Goal: Task Accomplishment & Management: Manage account settings

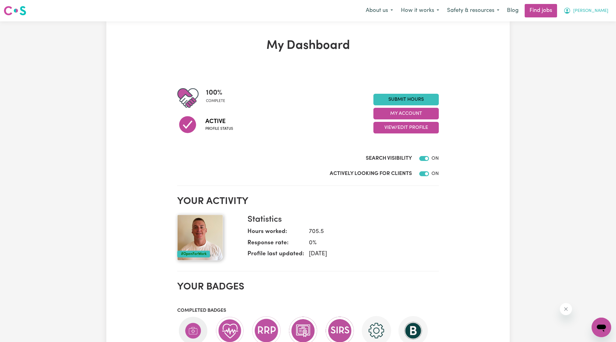
click at [590, 11] on button "[PERSON_NAME]" at bounding box center [585, 10] width 53 height 13
click at [585, 21] on link "My Account" at bounding box center [588, 24] width 48 height 12
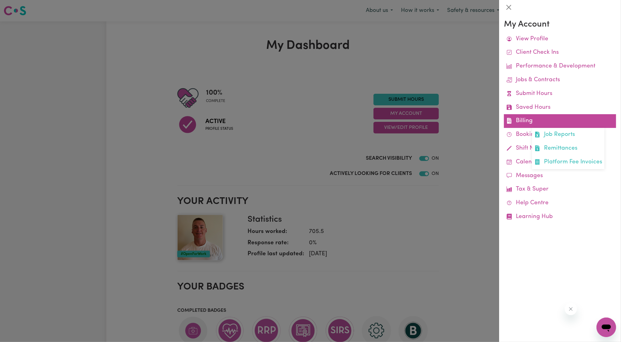
click at [526, 120] on link "Billing Job Reports Remittances Platform Fee Invoices" at bounding box center [560, 121] width 112 height 14
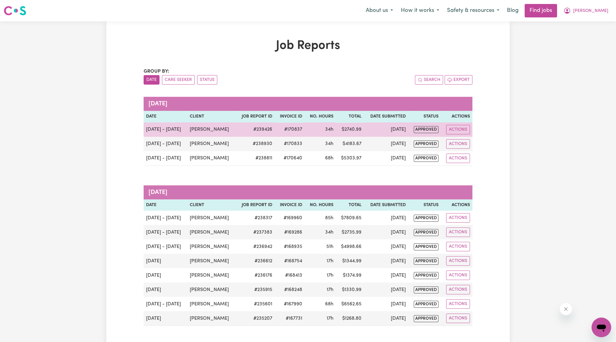
click at [395, 134] on td "[DATE]" at bounding box center [386, 130] width 44 height 14
click at [391, 130] on td "[DATE]" at bounding box center [386, 130] width 44 height 14
click at [468, 130] on button "Actions" at bounding box center [458, 129] width 24 height 9
click at [474, 143] on link "View Job Report" at bounding box center [473, 144] width 52 height 12
select select "pm"
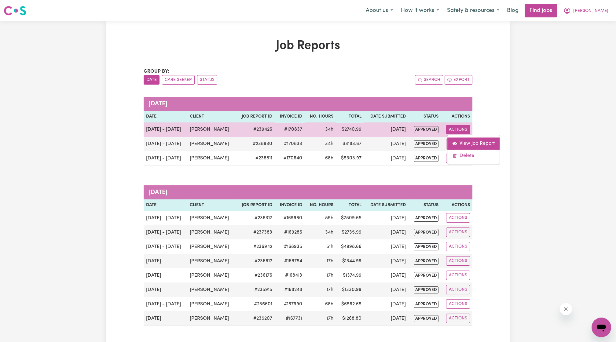
select select "pm"
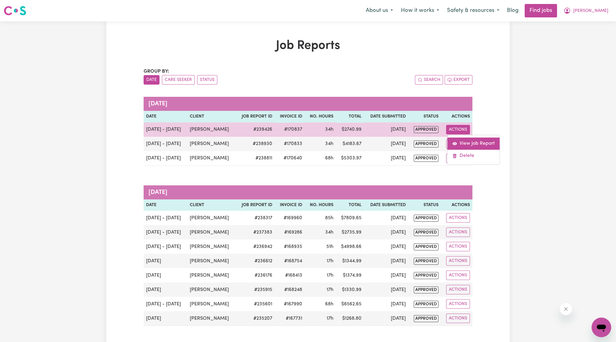
select select "pm"
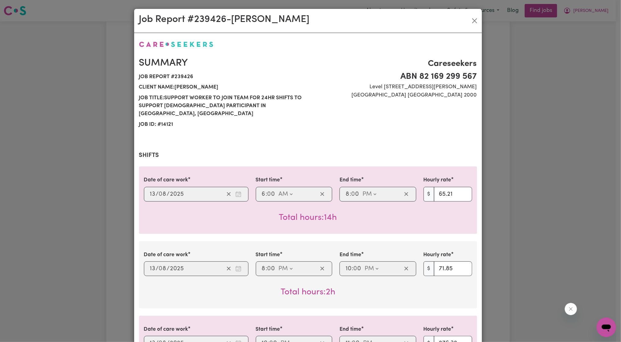
select select "65.21-Weekday"
select select "71.85-EveningCare"
select select "276.32-Overnight"
select select "65.21-Weekday"
select select "71.85-EveningCare"
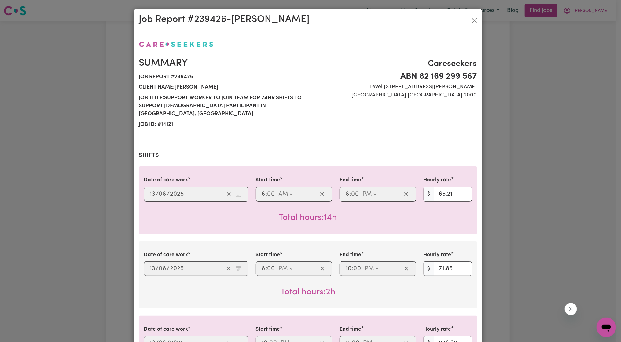
select select "276.32-Overnight"
click at [467, 23] on div "Job Report # 239426 - [PERSON_NAME]" at bounding box center [308, 21] width 348 height 24
click at [470, 19] on button "Close" at bounding box center [475, 21] width 10 height 10
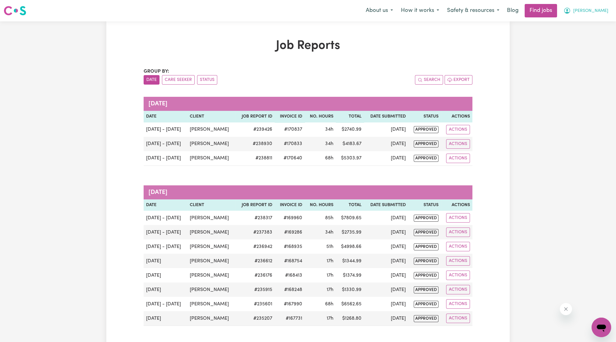
click at [606, 8] on span "[PERSON_NAME]" at bounding box center [590, 11] width 35 height 7
click at [599, 21] on link "My Account" at bounding box center [588, 24] width 48 height 12
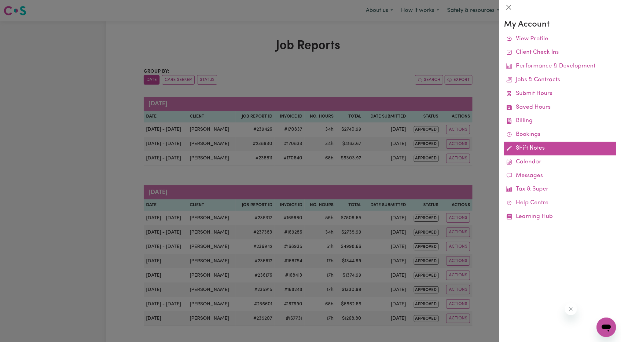
click at [528, 148] on link "Shift Notes" at bounding box center [560, 149] width 112 height 14
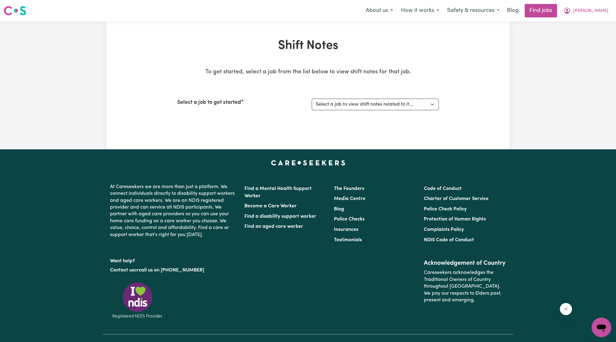
click at [397, 111] on div "Select a job to get started Select a job to view shift notes related to it... […" at bounding box center [308, 104] width 262 height 26
click at [393, 107] on select "Select a job to view shift notes related to it... [[PERSON_NAME]] Support Worke…" at bounding box center [375, 105] width 127 height 12
select select "14121"
click at [312, 99] on select "Select a job to view shift notes related to it... [[PERSON_NAME]] Support Worke…" at bounding box center [375, 105] width 127 height 12
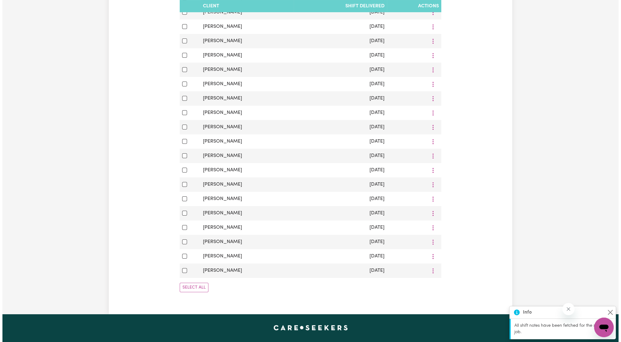
scroll to position [177, 0]
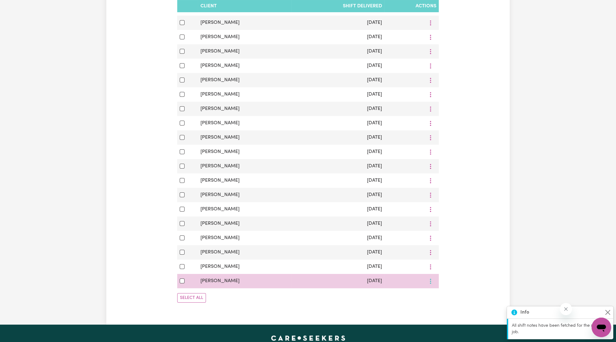
click at [431, 12] on icon "More options" at bounding box center [430, 9] width 6 height 6
click at [441, 296] on span "View/Update" at bounding box center [456, 295] width 30 height 5
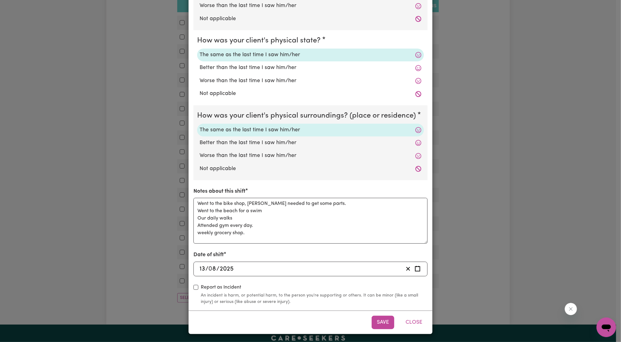
scroll to position [0, 0]
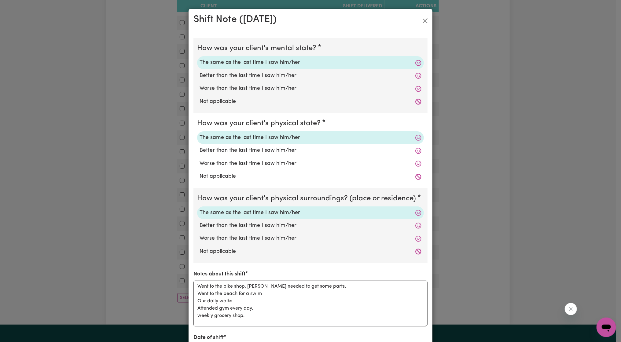
click at [425, 15] on div "Shift Note ( [DATE] )" at bounding box center [311, 21] width 244 height 24
click at [424, 24] on button "Close" at bounding box center [425, 21] width 10 height 10
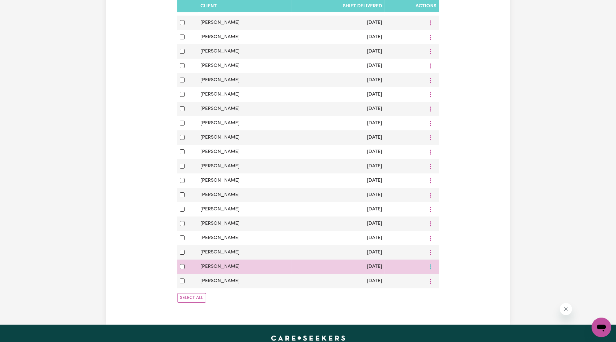
click at [430, 7] on circle "More options" at bounding box center [430, 6] width 1 height 1
click at [434, 274] on div "View/Update Download Delete" at bounding box center [452, 293] width 49 height 42
click at [435, 283] on link "View/Update" at bounding box center [452, 281] width 48 height 12
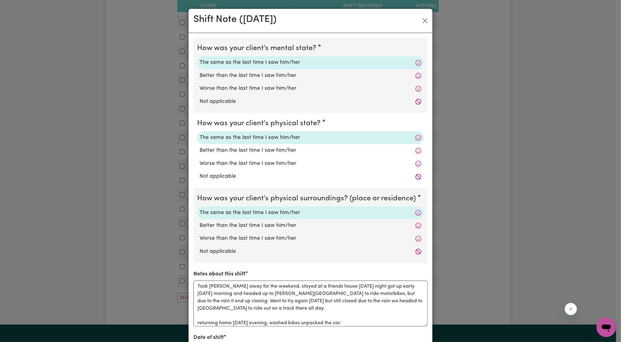
scroll to position [83, 0]
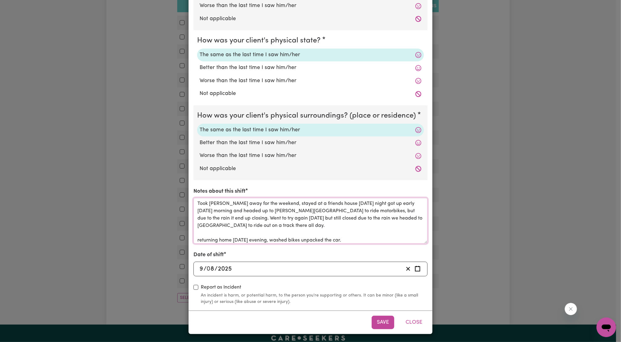
drag, startPoint x: 199, startPoint y: 200, endPoint x: 281, endPoint y: 227, distance: 86.4
click at [281, 227] on textarea "Took [PERSON_NAME] away for the weekend, stayed at a friends house [DATE] night…" at bounding box center [310, 221] width 234 height 46
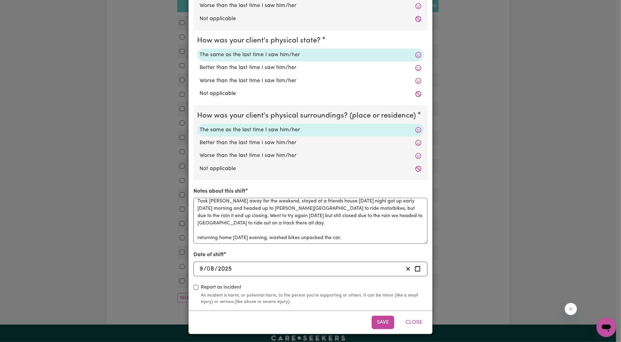
click at [178, 212] on div "Shift Note ( [DATE] ) How was your client's mental state? The same as the last …" at bounding box center [310, 171] width 621 height 342
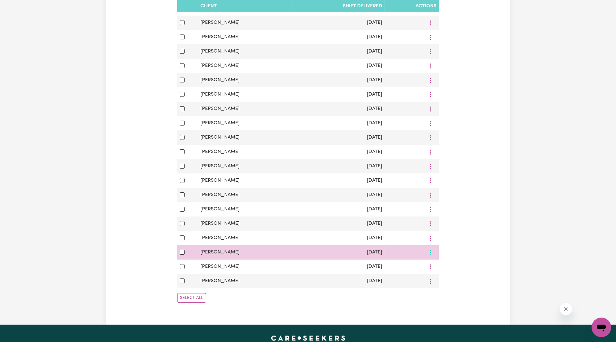
click at [431, 13] on button "More options" at bounding box center [431, 8] width 12 height 9
click at [441, 265] on span "View/Update" at bounding box center [456, 266] width 30 height 5
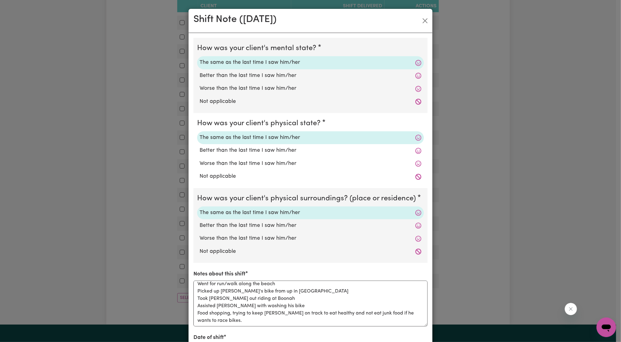
scroll to position [83, 0]
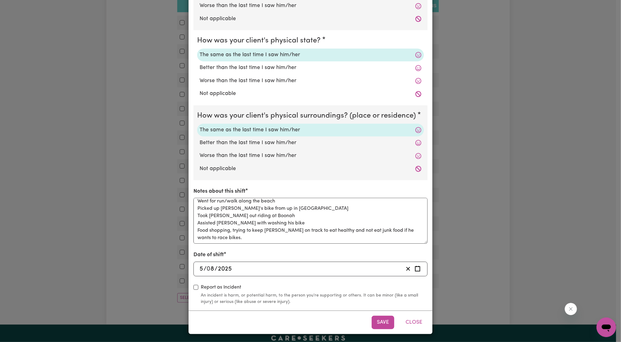
click at [158, 240] on div "Shift Note ( [DATE] ) How was your client's mental state? The same as the last …" at bounding box center [310, 171] width 621 height 342
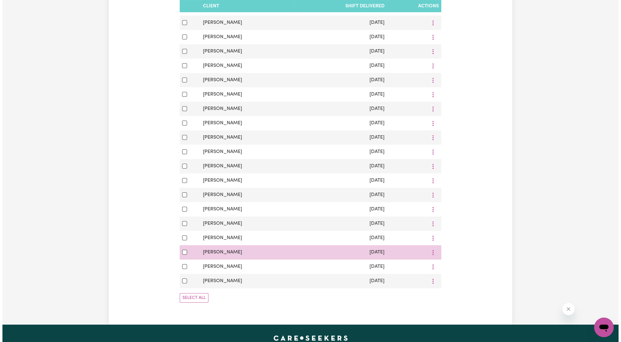
scroll to position [64, 0]
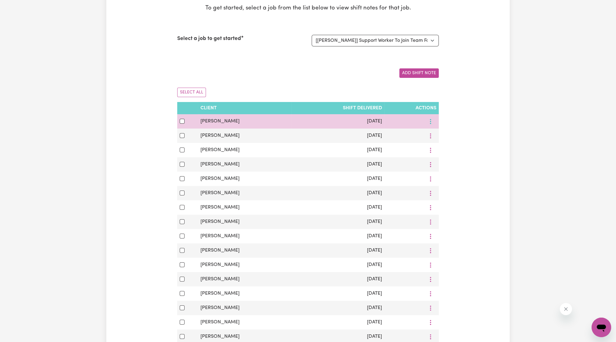
click at [435, 120] on button "More options" at bounding box center [431, 121] width 12 height 9
click at [437, 137] on link "View/Update" at bounding box center [452, 136] width 48 height 12
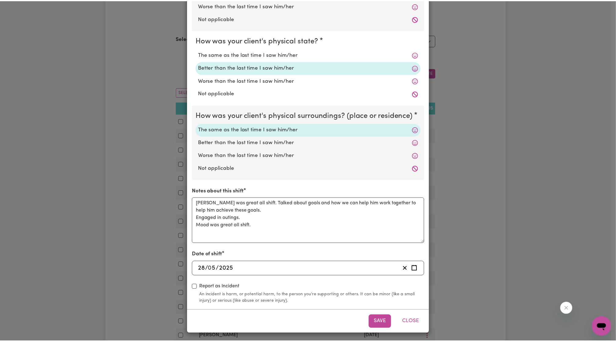
scroll to position [0, 0]
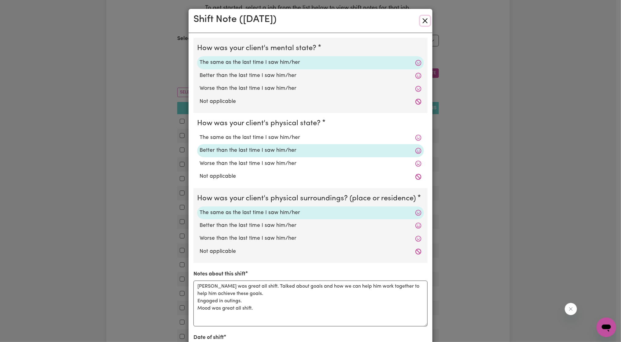
click at [421, 22] on button "Close" at bounding box center [425, 21] width 10 height 10
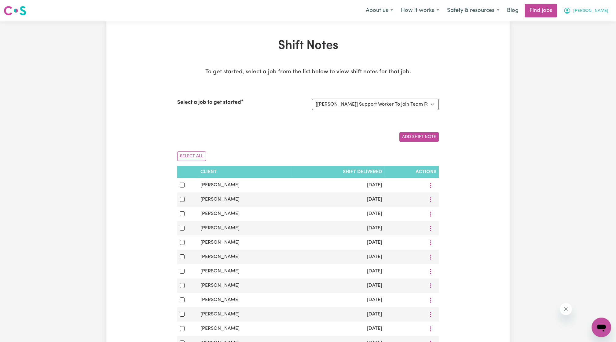
click at [571, 9] on icon "My Account" at bounding box center [566, 10] width 7 height 7
click at [592, 18] on link "My Account" at bounding box center [588, 24] width 48 height 12
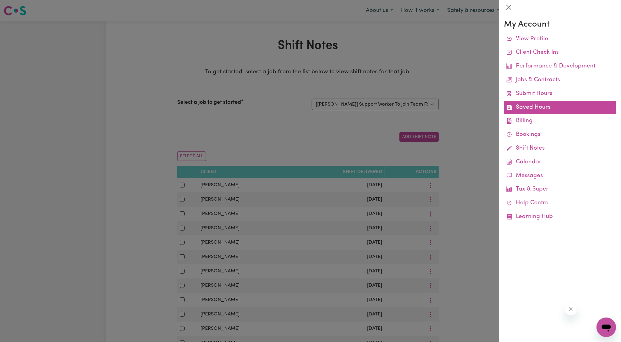
click at [532, 113] on link "Saved Hours" at bounding box center [560, 108] width 112 height 14
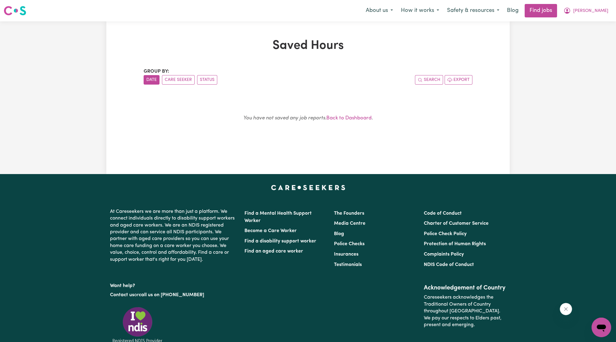
click at [592, 18] on nav "Menu About us How it works Safety & resources Blog Find jobs [PERSON_NAME]" at bounding box center [308, 10] width 616 height 21
click at [571, 12] on icon "My Account" at bounding box center [566, 10] width 7 height 7
click at [588, 20] on link "My Account" at bounding box center [588, 24] width 48 height 12
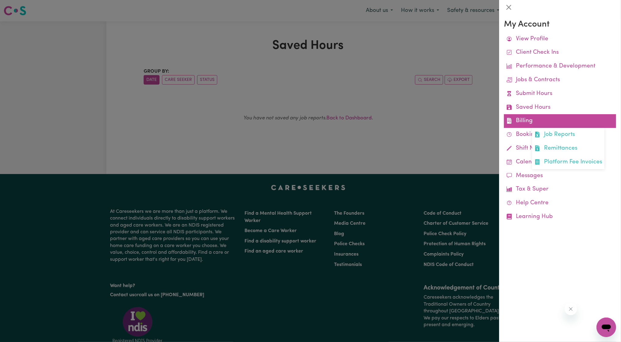
click at [532, 120] on link "Billing Job Reports Remittances Platform Fee Invoices" at bounding box center [560, 121] width 112 height 14
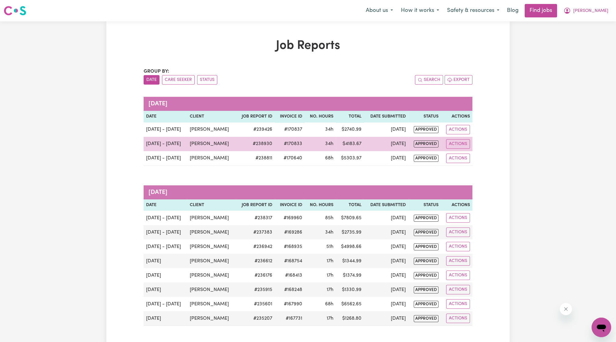
click at [471, 142] on td "Actions" at bounding box center [456, 144] width 31 height 14
click at [465, 141] on button "Actions" at bounding box center [458, 143] width 24 height 9
click at [464, 153] on link "View Job Report" at bounding box center [473, 158] width 52 height 12
select select "pm"
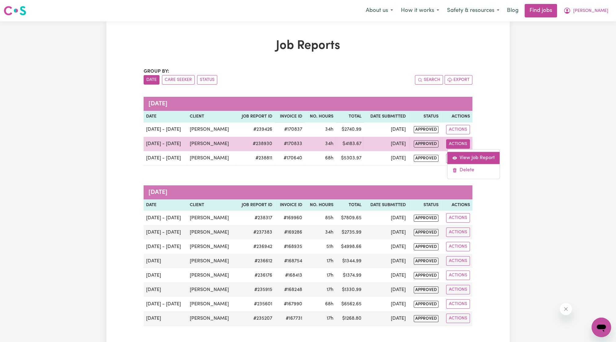
select select "pm"
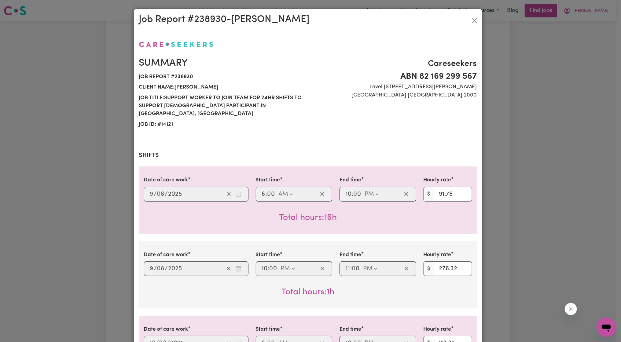
select select "91.76-[DATE]"
select select "276.32-Overnight"
select select "118.32-[DATE]"
select select "276.32-Overnight"
click at [472, 19] on button "Close" at bounding box center [475, 21] width 10 height 10
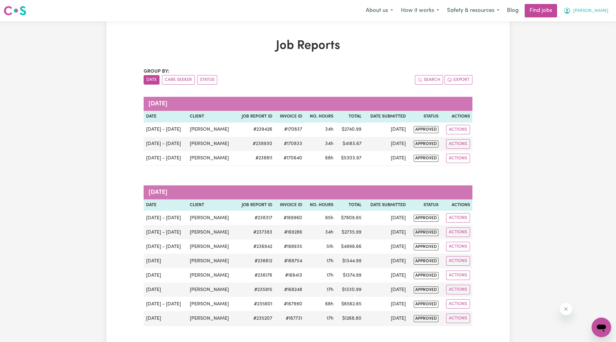
click at [571, 11] on icon "My Account" at bounding box center [566, 10] width 7 height 7
click at [589, 21] on link "My Account" at bounding box center [588, 24] width 48 height 12
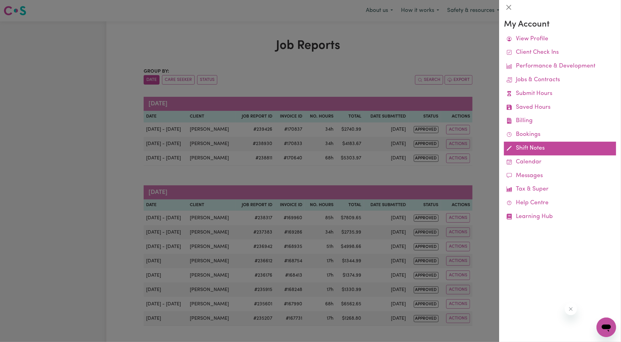
click at [513, 149] on link "Shift Notes" at bounding box center [560, 149] width 112 height 14
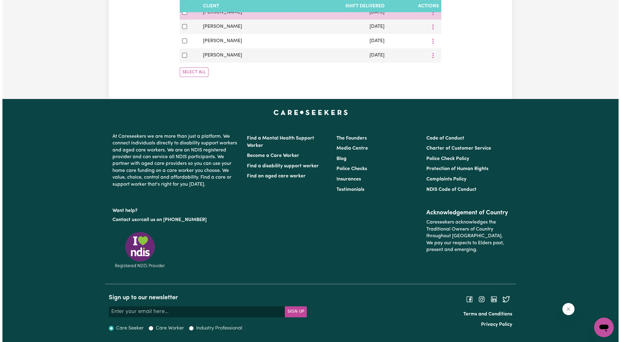
scroll to position [276, 0]
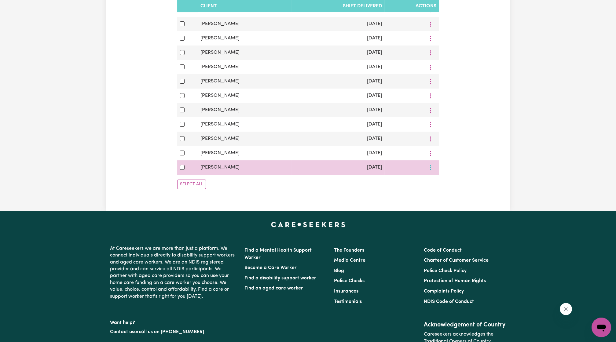
click at [453, 182] on span "View/Update" at bounding box center [456, 181] width 30 height 5
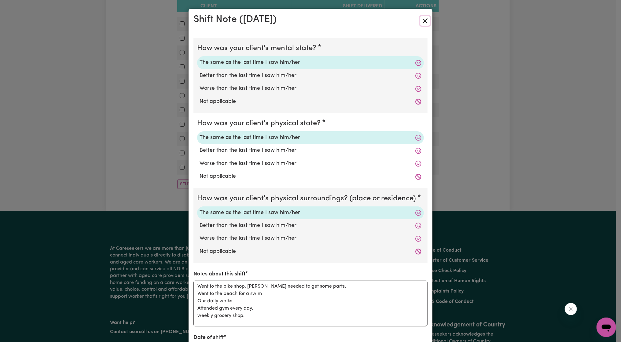
click at [422, 21] on button "Close" at bounding box center [425, 21] width 10 height 10
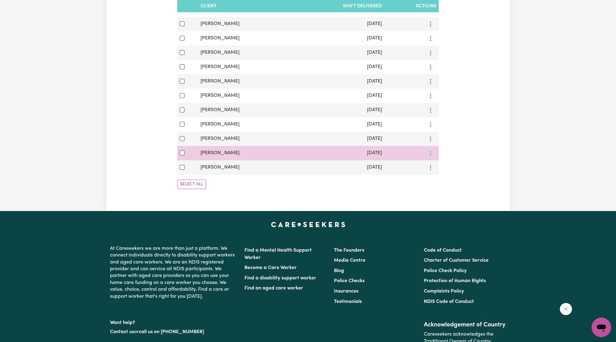
click at [434, 166] on icon at bounding box center [435, 167] width 5 height 5
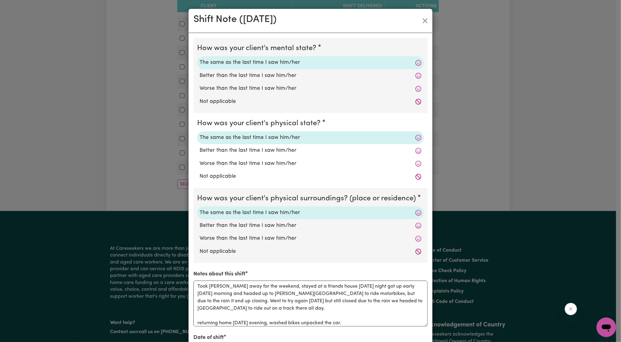
scroll to position [17, 0]
click at [134, 206] on div "Shift Note ( [DATE] ) How was your client's mental state? The same as the last …" at bounding box center [310, 171] width 621 height 342
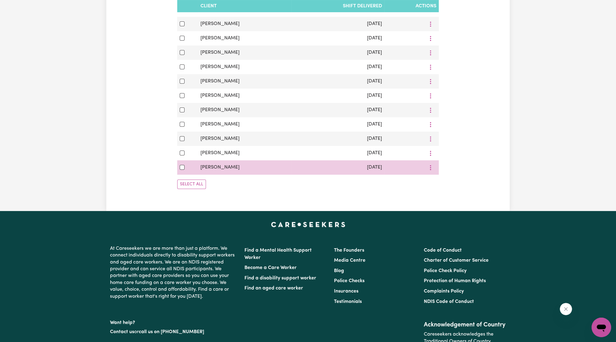
click at [437, 171] on td "View/Update Download Delete" at bounding box center [411, 167] width 54 height 14
click at [441, 184] on span "View/Update" at bounding box center [456, 181] width 30 height 5
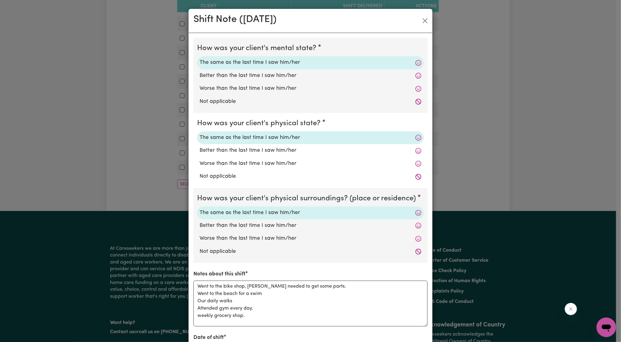
scroll to position [83, 0]
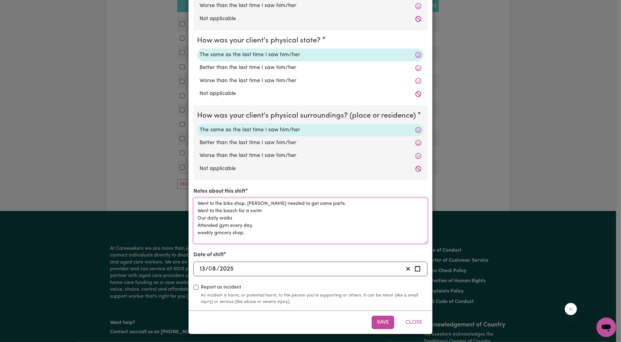
drag, startPoint x: 252, startPoint y: 237, endPoint x: 184, endPoint y: 201, distance: 76.8
click at [184, 201] on div "Shift Note ( [DATE] ) How was your client's mental state? The same as the last …" at bounding box center [310, 171] width 621 height 342
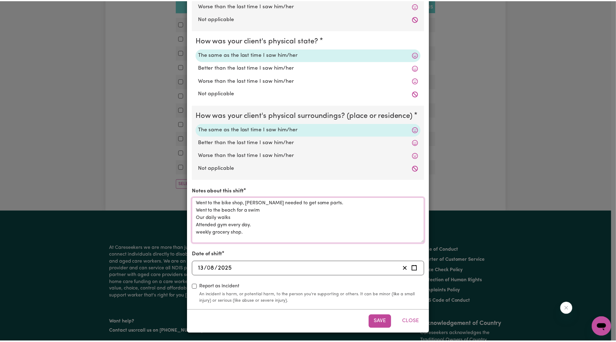
scroll to position [0, 0]
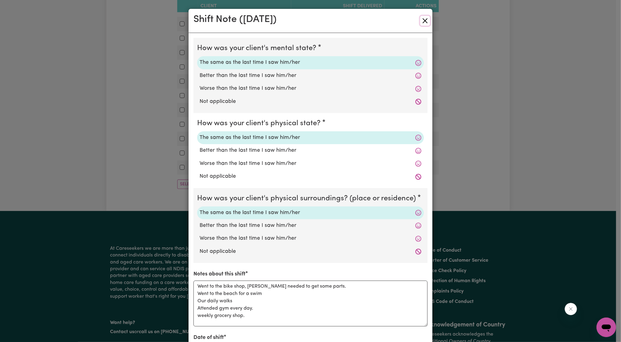
click at [420, 16] on button "Close" at bounding box center [425, 21] width 10 height 10
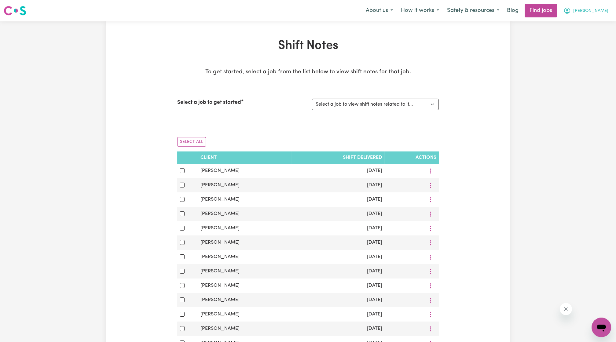
click at [571, 8] on icon "My Account" at bounding box center [566, 10] width 7 height 7
click at [579, 42] on link "Logout" at bounding box center [588, 47] width 48 height 12
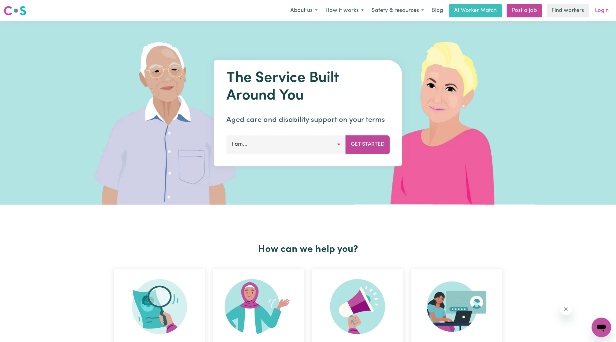
click at [598, 7] on link "Login" at bounding box center [601, 10] width 21 height 13
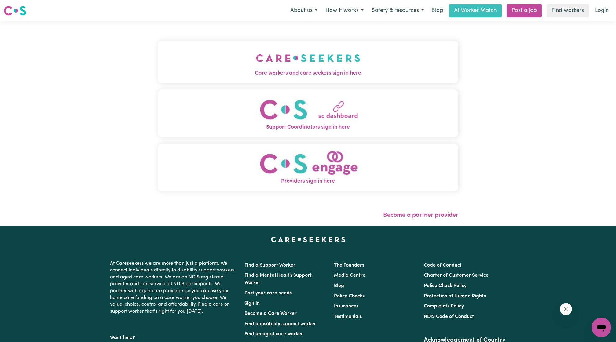
click at [278, 74] on span "Care workers and care seekers sign in here" at bounding box center [308, 73] width 301 height 8
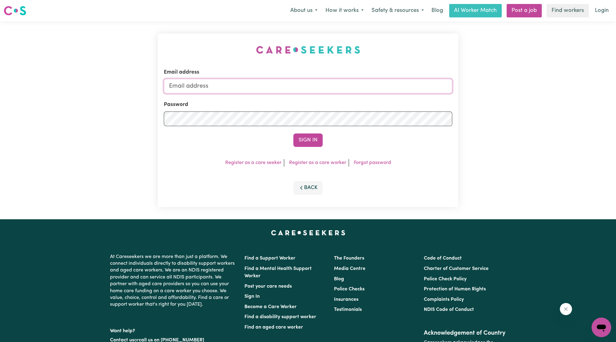
click at [270, 86] on input "Email address" at bounding box center [308, 86] width 288 height 15
drag, startPoint x: 201, startPoint y: 85, endPoint x: 299, endPoint y: 84, distance: 98.1
click at [299, 84] on input "[EMAIL_ADDRESS][PERSON_NAME][DOMAIN_NAME]" at bounding box center [308, 86] width 288 height 15
type input "superuser~[EMAIL_ADDRESS][DOMAIN_NAME]"
click at [307, 152] on div "Email address superuser~[EMAIL_ADDRESS][DOMAIN_NAME] Password Sign In Register …" at bounding box center [308, 121] width 301 height 174
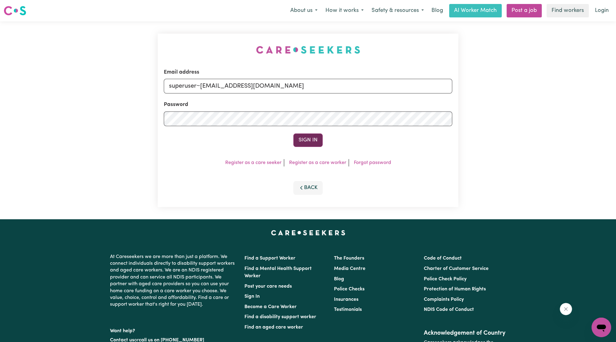
click at [307, 142] on button "Sign In" at bounding box center [307, 140] width 29 height 13
